Goal: Information Seeking & Learning: Learn about a topic

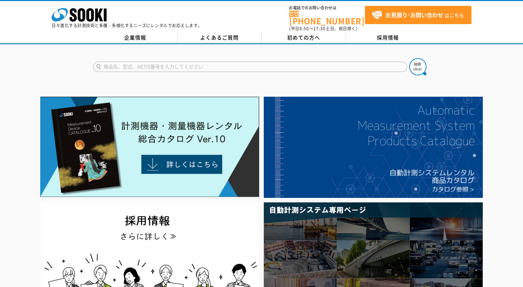
click at [81, 11] on icon "株式会社 ソーキ" at bounding box center [79, 15] width 55 height 14
click at [90, 12] on icon "株式会社 ソーキ" at bounding box center [79, 15] width 55 height 14
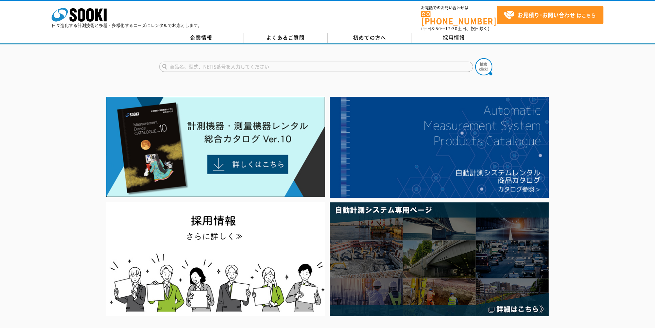
click at [319, 67] on input "text" at bounding box center [316, 67] width 314 height 10
click at [233, 73] on div "ULT-5000" at bounding box center [224, 76] width 130 height 9
type input "ULT-5000"
click at [483, 59] on img at bounding box center [483, 66] width 17 height 17
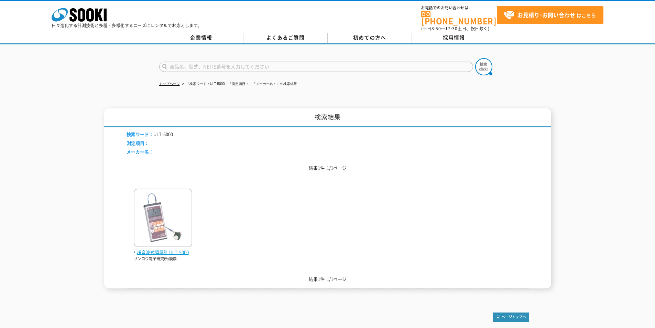
click at [155, 240] on img at bounding box center [163, 218] width 58 height 60
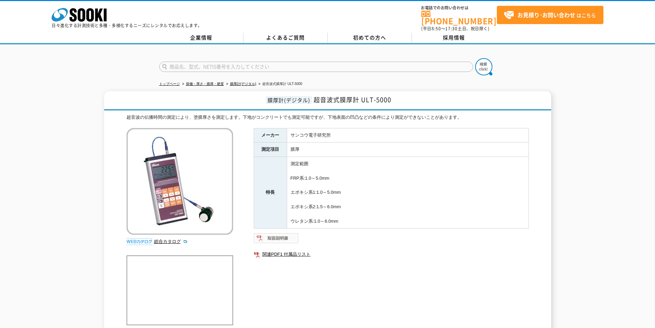
click at [275, 232] on img at bounding box center [276, 237] width 45 height 11
click at [92, 15] on icon at bounding box center [90, 14] width 8 height 13
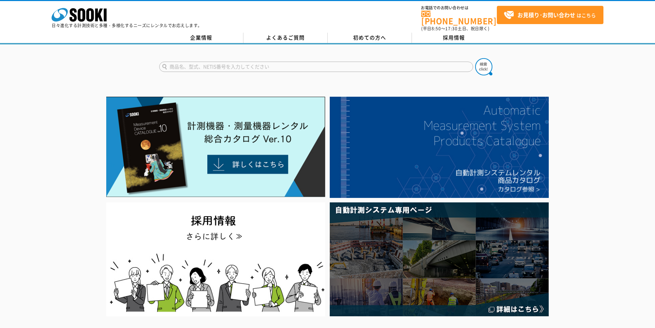
click at [273, 63] on input "text" at bounding box center [316, 67] width 314 height 10
type input "ポーターフロー"
click at [484, 65] on img at bounding box center [483, 66] width 17 height 17
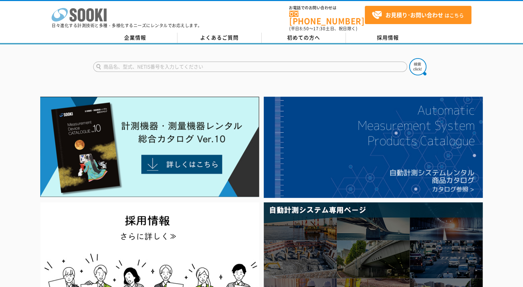
click at [86, 15] on icon at bounding box center [90, 14] width 8 height 13
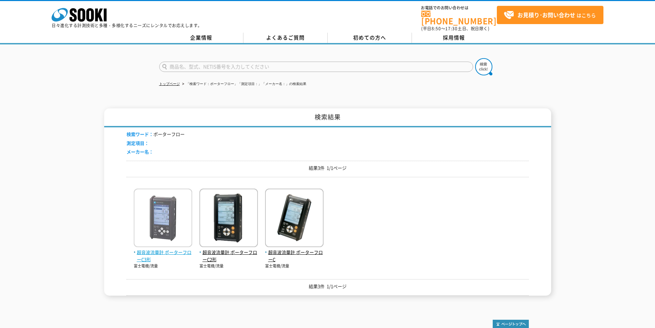
click at [171, 249] on span "超音波流量計 ポーターフローC3形" at bounding box center [163, 256] width 58 height 14
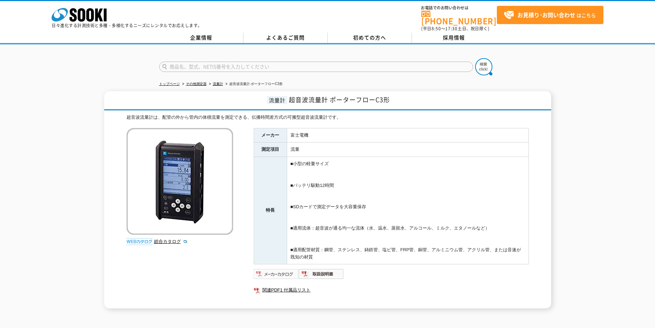
click at [273, 269] on img at bounding box center [276, 273] width 45 height 11
click at [325, 269] on img at bounding box center [321, 273] width 45 height 11
click at [90, 18] on icon "株式会社 ソーキ" at bounding box center [79, 15] width 55 height 14
